Goal: Task Accomplishment & Management: Complete application form

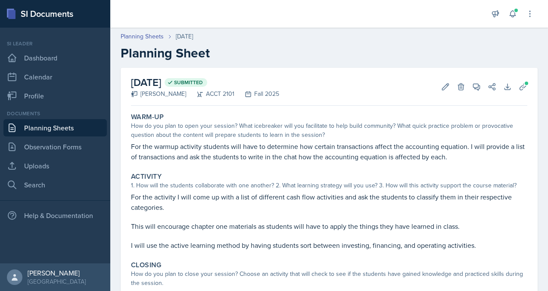
click at [49, 131] on link "Planning Sheets" at bounding box center [54, 127] width 103 height 17
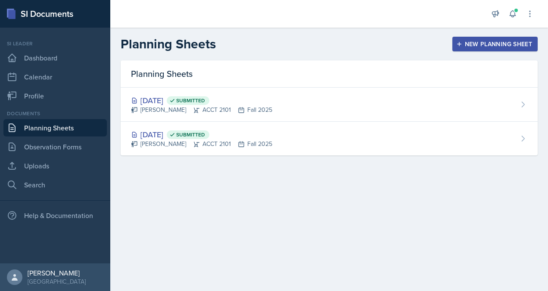
click at [497, 48] on button "New Planning Sheet" at bounding box center [495, 44] width 85 height 15
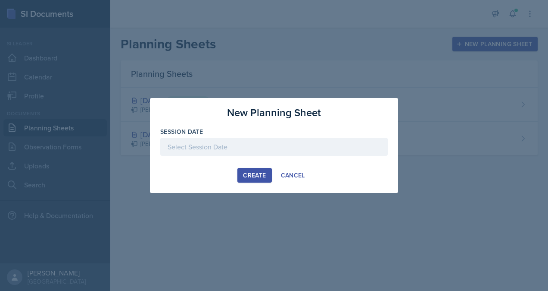
drag, startPoint x: 254, startPoint y: 178, endPoint x: 254, endPoint y: 174, distance: 4.3
click at [254, 178] on div "Create" at bounding box center [254, 175] width 23 height 7
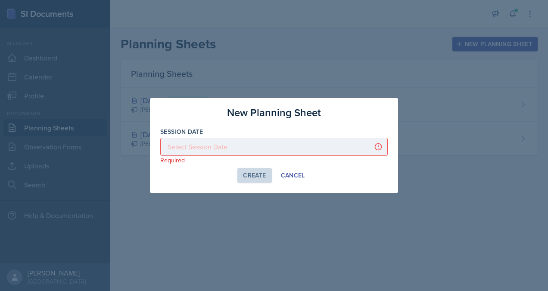
click at [254, 147] on div at bounding box center [274, 147] width 228 height 18
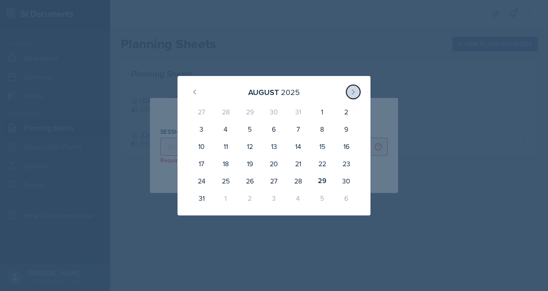
click at [356, 93] on icon at bounding box center [353, 91] width 7 height 7
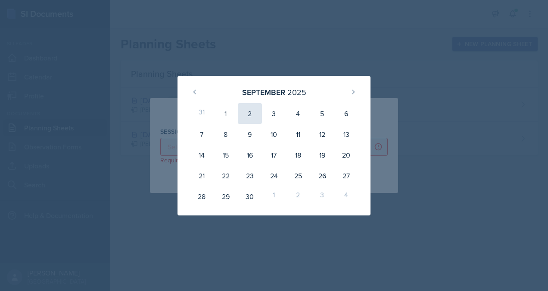
click at [251, 114] on div "2" at bounding box center [250, 113] width 24 height 21
type input "[DATE]"
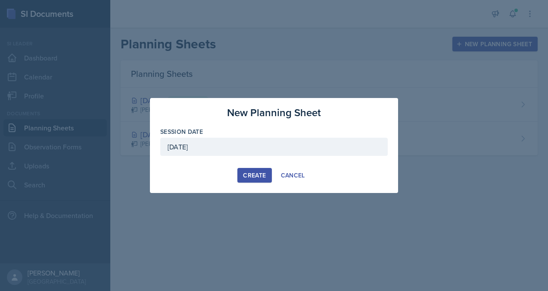
click at [257, 173] on div "Create" at bounding box center [254, 175] width 23 height 7
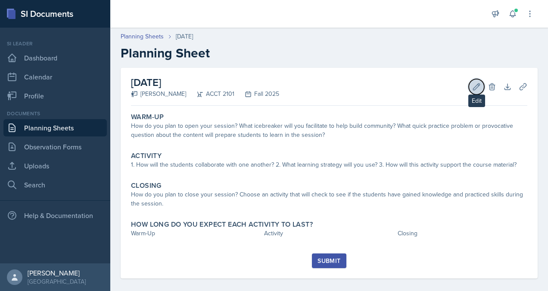
click at [473, 85] on icon at bounding box center [477, 86] width 9 height 9
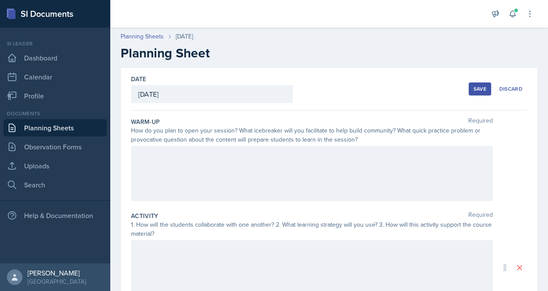
drag, startPoint x: 242, startPoint y: 176, endPoint x: 243, endPoint y: 172, distance: 4.4
click at [242, 176] on div at bounding box center [312, 173] width 362 height 55
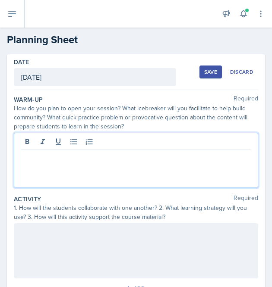
click at [63, 79] on div "[DATE]" at bounding box center [95, 77] width 162 height 18
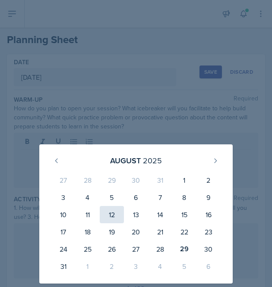
click at [111, 217] on div "12" at bounding box center [112, 214] width 24 height 17
type input "[DATE]"
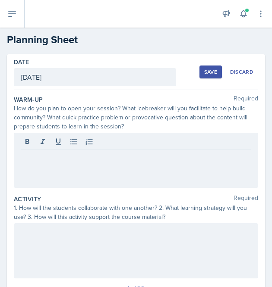
click at [204, 73] on div "Save" at bounding box center [210, 72] width 13 height 7
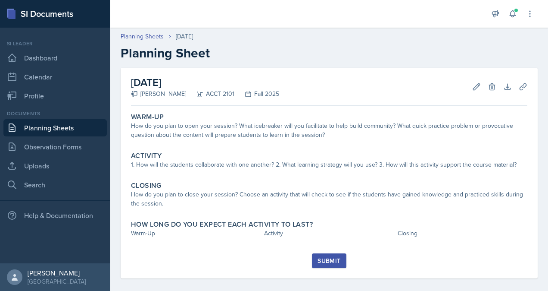
click at [69, 128] on link "Planning Sheets" at bounding box center [54, 127] width 103 height 17
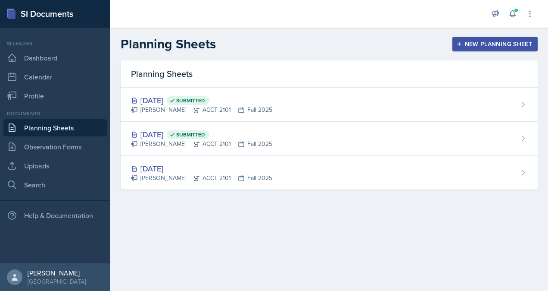
click at [480, 46] on div "New Planning Sheet" at bounding box center [495, 44] width 74 height 7
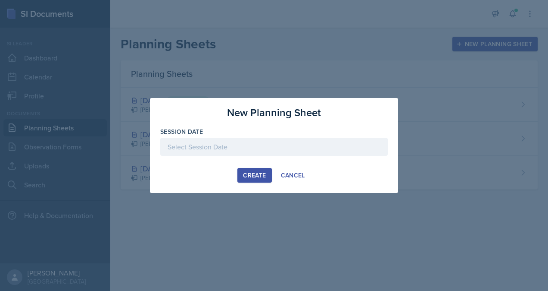
click at [258, 152] on div at bounding box center [274, 147] width 228 height 18
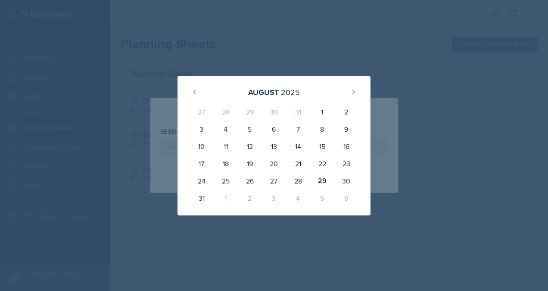
click at [406, 107] on div at bounding box center [274, 145] width 548 height 291
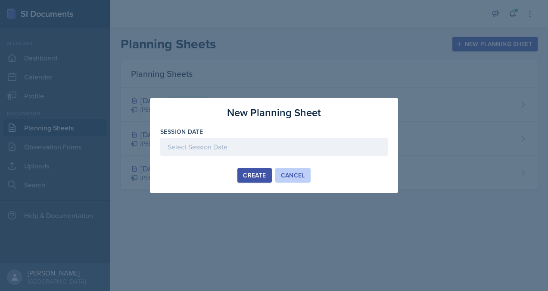
click at [286, 176] on div "Cancel" at bounding box center [293, 175] width 24 height 7
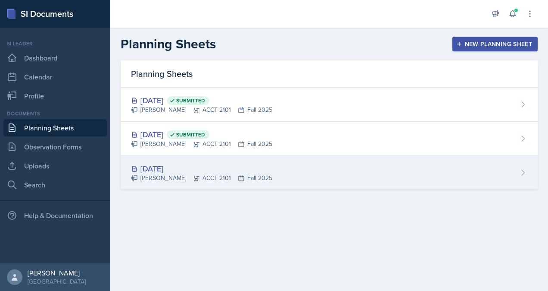
click at [186, 183] on div "[DATE] [PERSON_NAME] ACCT 2101 Fall 2025" at bounding box center [329, 173] width 417 height 34
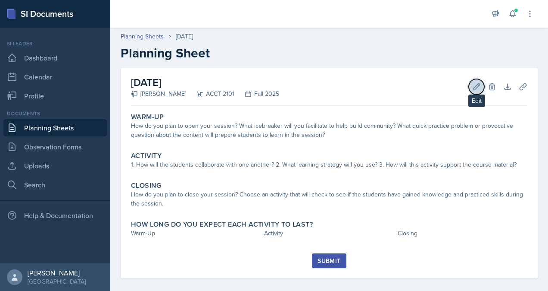
click at [474, 85] on icon at bounding box center [477, 86] width 6 height 6
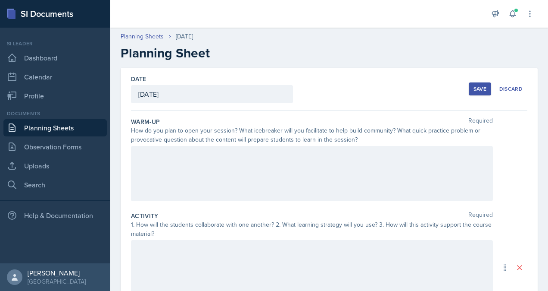
click at [176, 96] on div "[DATE]" at bounding box center [212, 94] width 162 height 18
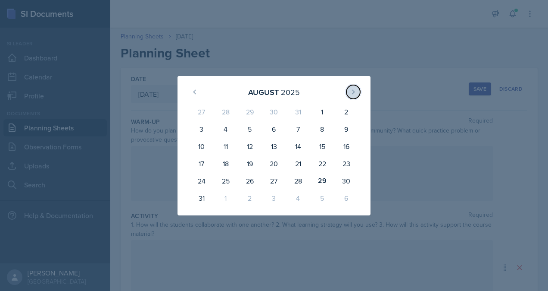
click at [355, 94] on icon at bounding box center [353, 91] width 7 height 7
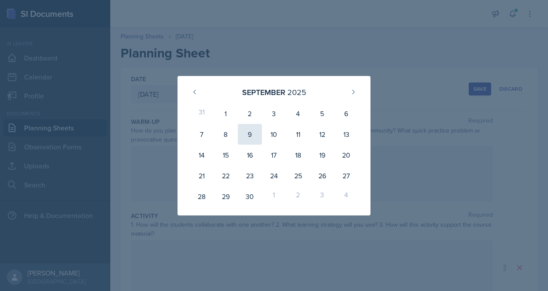
click at [247, 136] on div "9" at bounding box center [250, 134] width 24 height 21
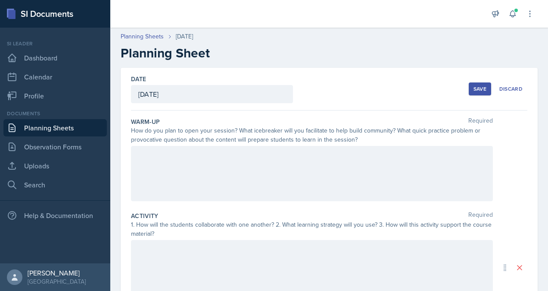
click at [244, 91] on div "[DATE]" at bounding box center [212, 94] width 162 height 18
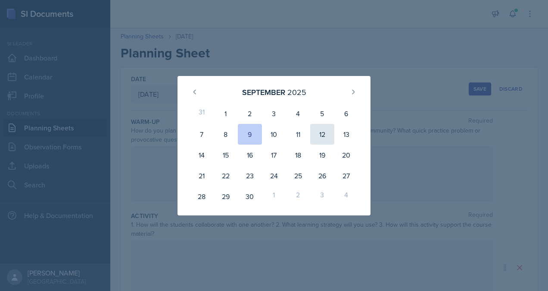
click at [321, 141] on div "12" at bounding box center [322, 134] width 24 height 21
type input "[DATE]"
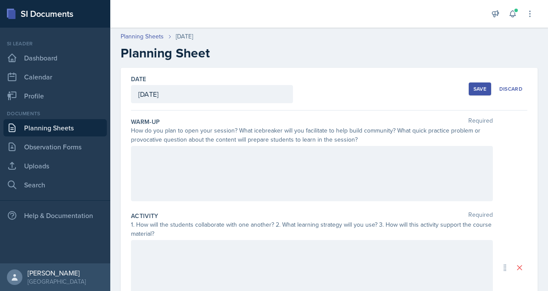
click at [469, 92] on button "Save" at bounding box center [480, 88] width 22 height 13
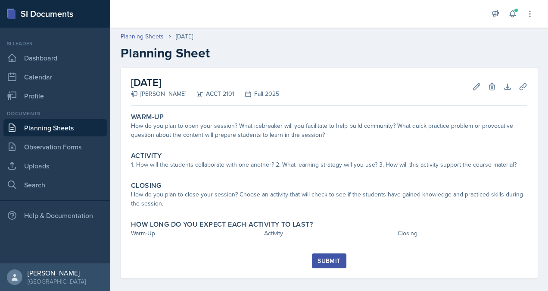
click at [81, 124] on link "Planning Sheets" at bounding box center [54, 127] width 103 height 17
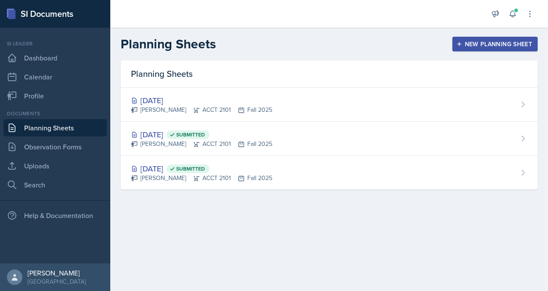
click at [471, 44] on div "New Planning Sheet" at bounding box center [495, 44] width 74 height 7
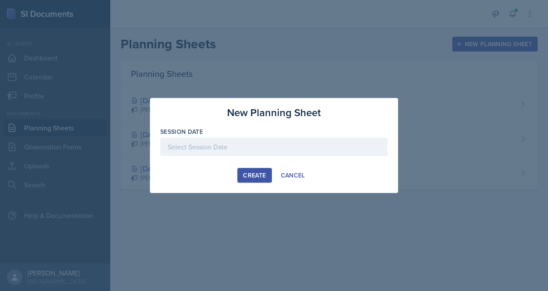
click at [236, 153] on div at bounding box center [274, 147] width 228 height 18
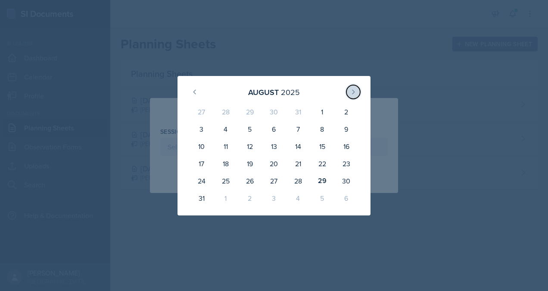
click at [352, 96] on button at bounding box center [354, 92] width 14 height 14
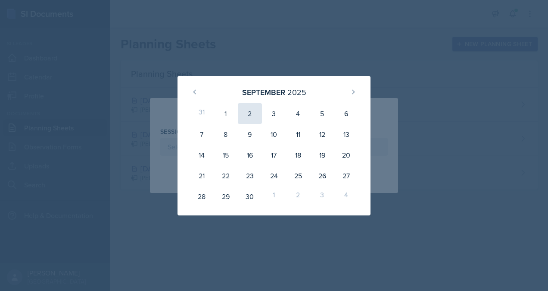
click at [250, 116] on div "2" at bounding box center [250, 113] width 24 height 21
type input "[DATE]"
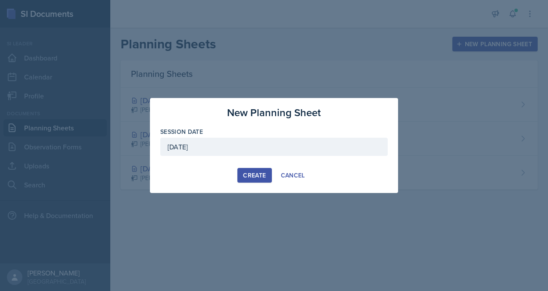
click at [250, 175] on div "Create" at bounding box center [254, 175] width 23 height 7
